Goal: Information Seeking & Learning: Learn about a topic

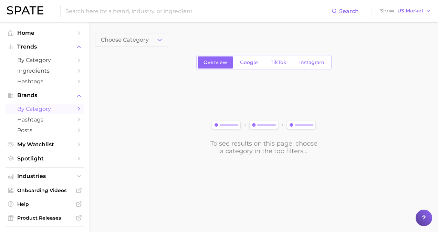
click at [416, 149] on div "To see results on this page, choose a category in the top filters..." at bounding box center [263, 116] width 337 height 77
click at [46, 65] on link "by Category" at bounding box center [45, 60] width 78 height 11
click at [159, 41] on icon "button" at bounding box center [159, 39] width 7 height 7
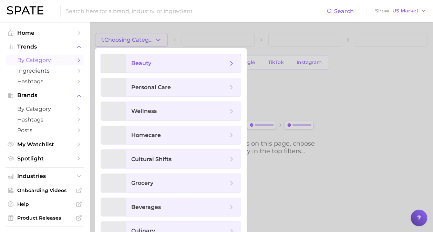
click at [158, 66] on span "beauty" at bounding box center [179, 64] width 96 height 8
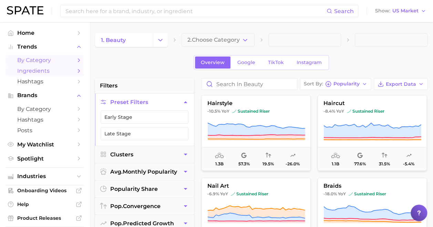
click at [44, 71] on span "Ingredients" at bounding box center [44, 70] width 55 height 7
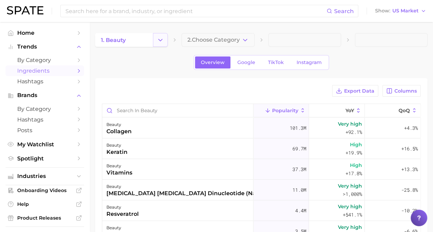
click at [161, 44] on button "Change Category" at bounding box center [160, 40] width 15 height 14
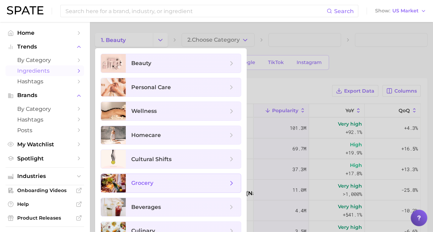
click at [217, 179] on span "grocery" at bounding box center [179, 183] width 96 height 8
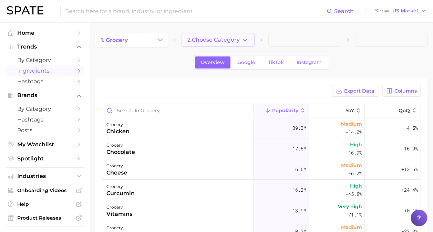
click at [247, 40] on icon "button" at bounding box center [244, 39] width 7 height 7
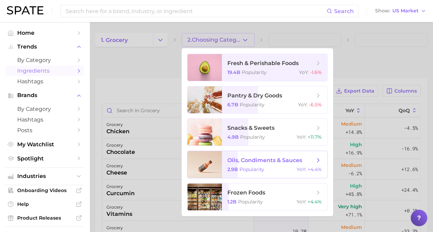
click at [246, 169] on span "Popularity" at bounding box center [251, 169] width 25 height 6
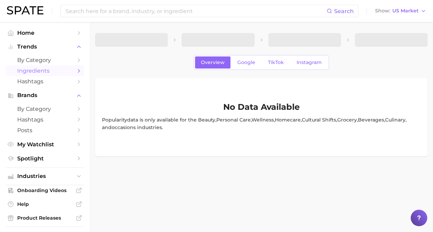
click at [245, 168] on main "Overview Google TikTok Instagram No Data Available Popularity data is only avai…" at bounding box center [261, 106] width 343 height 169
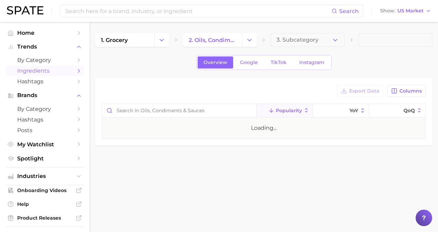
click at [245, 168] on main "1. grocery 2. oils, condiments & sauces 3. Subcategory Overview Google TikTok I…" at bounding box center [264, 101] width 348 height 158
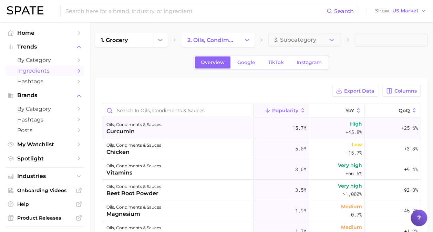
click at [206, 124] on div "oils, condiments & sauces curcumin" at bounding box center [177, 128] width 151 height 21
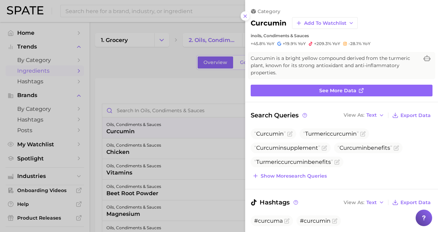
click at [165, 61] on div at bounding box center [219, 116] width 438 height 232
